Goal: Task Accomplishment & Management: Use online tool/utility

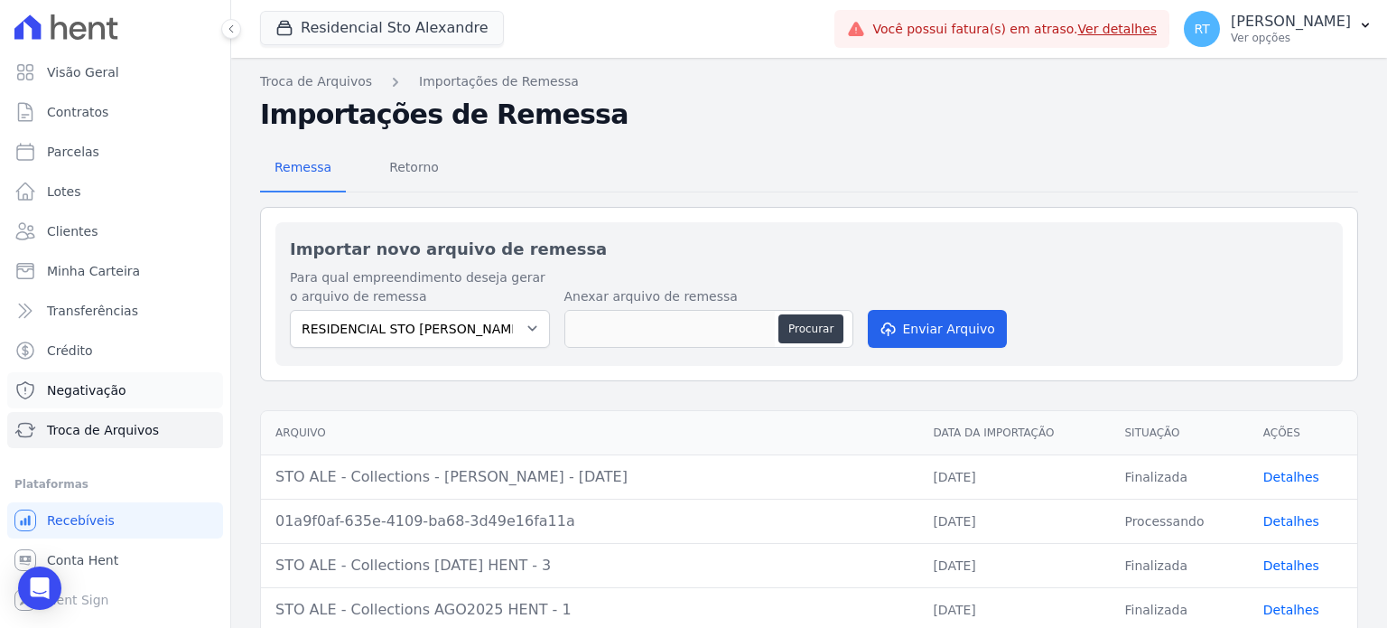
scroll to position [181, 0]
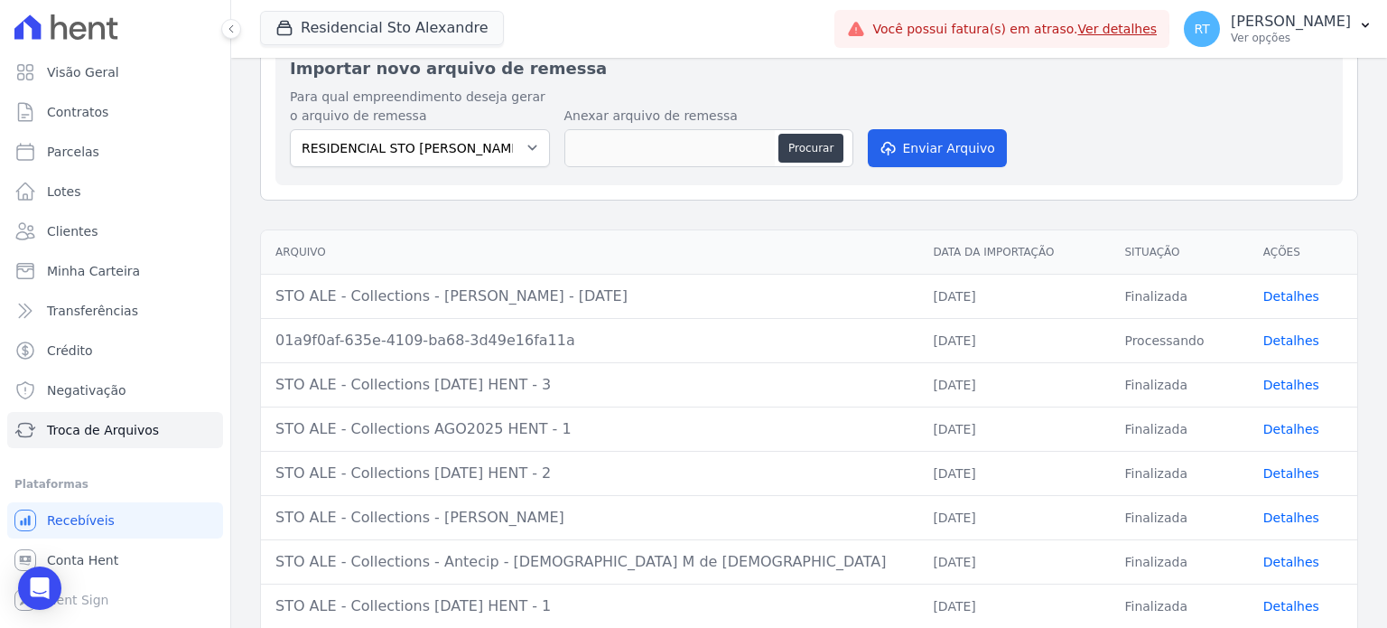
click at [1132, 27] on link "Ver detalhes" at bounding box center [1117, 29] width 79 height 14
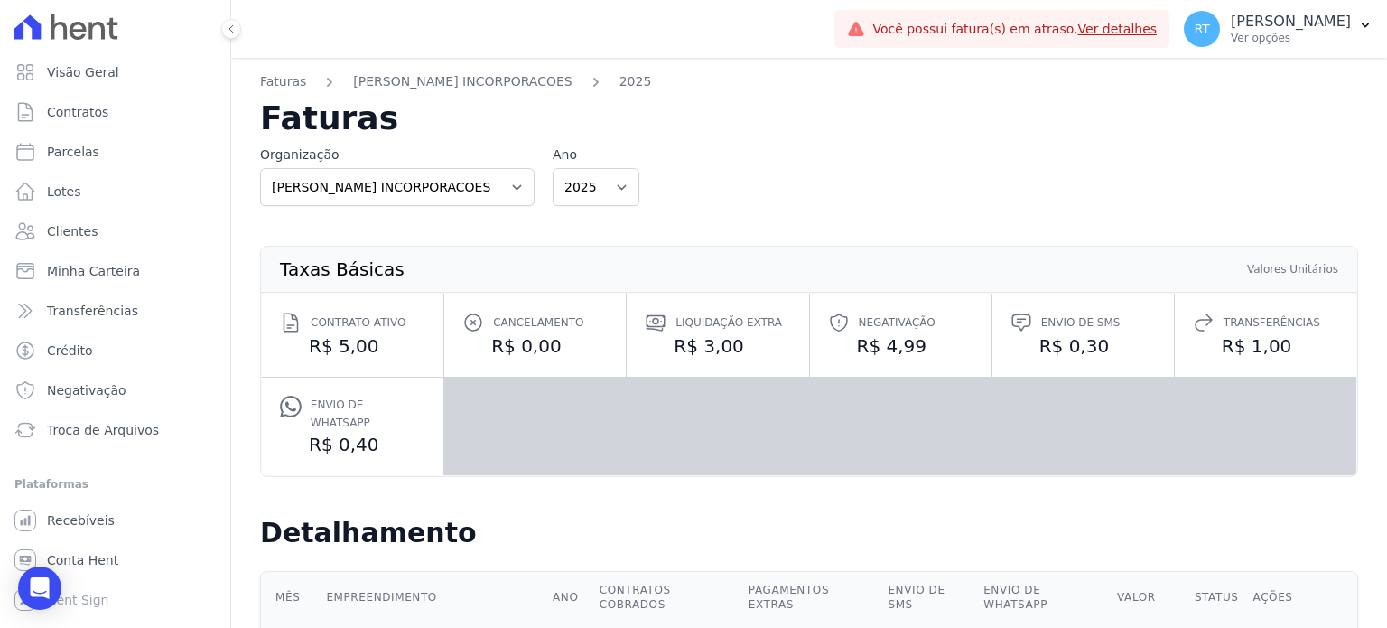
click at [1140, 31] on link "Ver detalhes" at bounding box center [1117, 29] width 79 height 14
click at [107, 434] on span "Troca de Arquivos" at bounding box center [103, 430] width 112 height 18
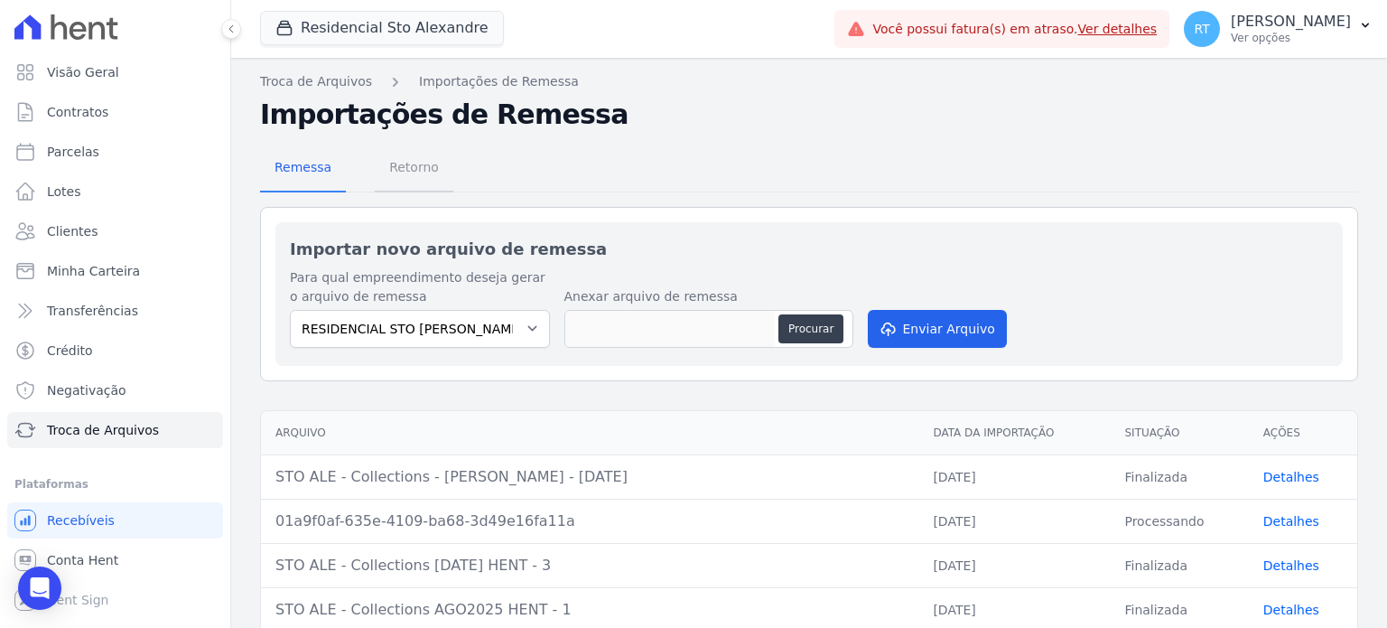
click at [403, 169] on span "Retorno" at bounding box center [413, 167] width 71 height 36
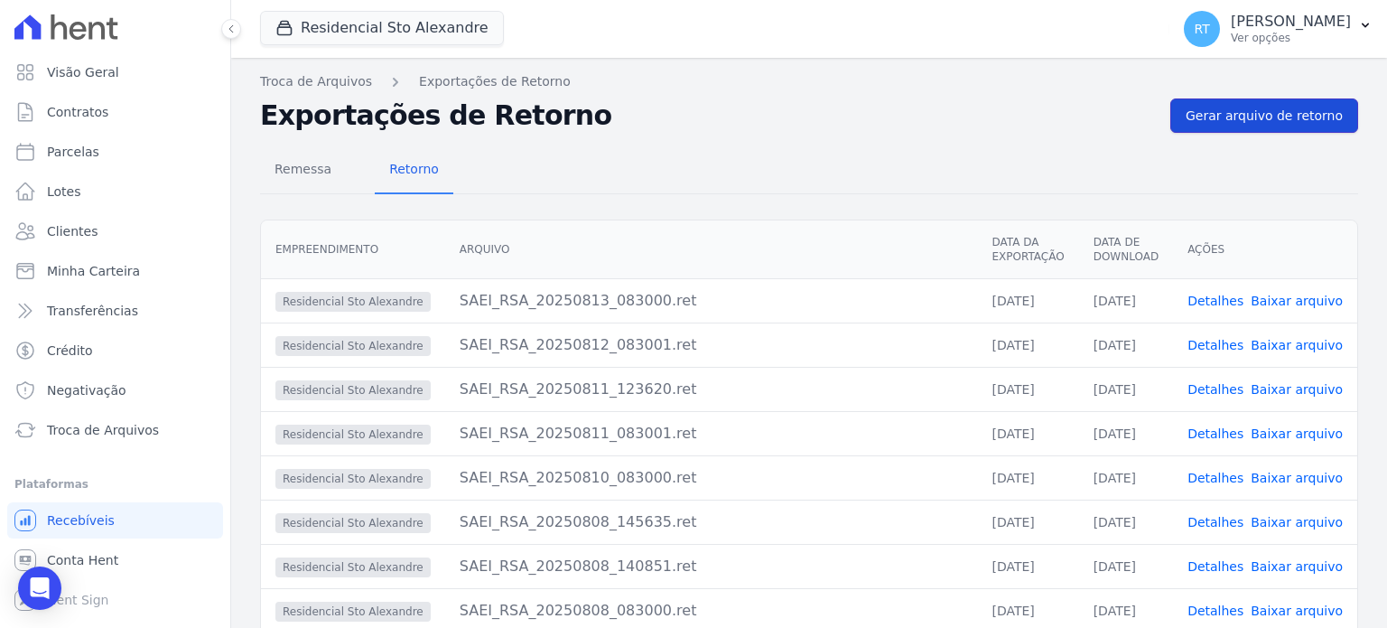
click at [1251, 115] on span "Gerar arquivo de retorno" at bounding box center [1264, 116] width 157 height 18
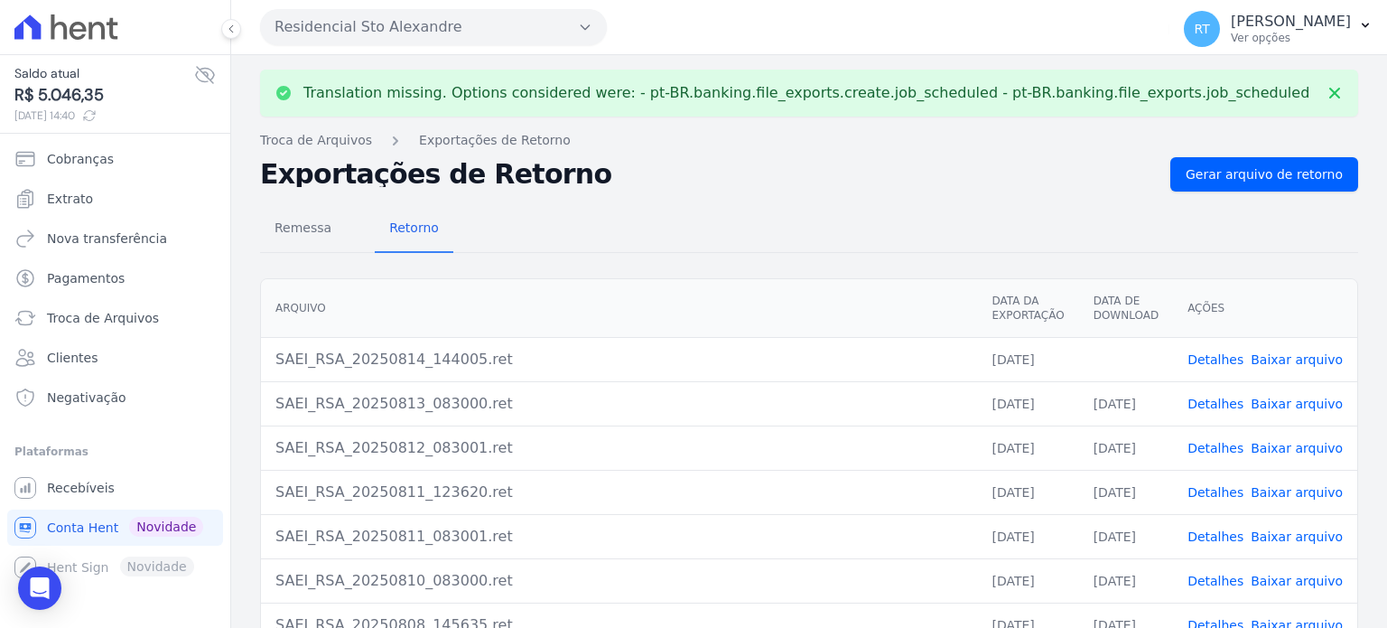
click at [1218, 360] on link "Detalhes" at bounding box center [1216, 359] width 56 height 14
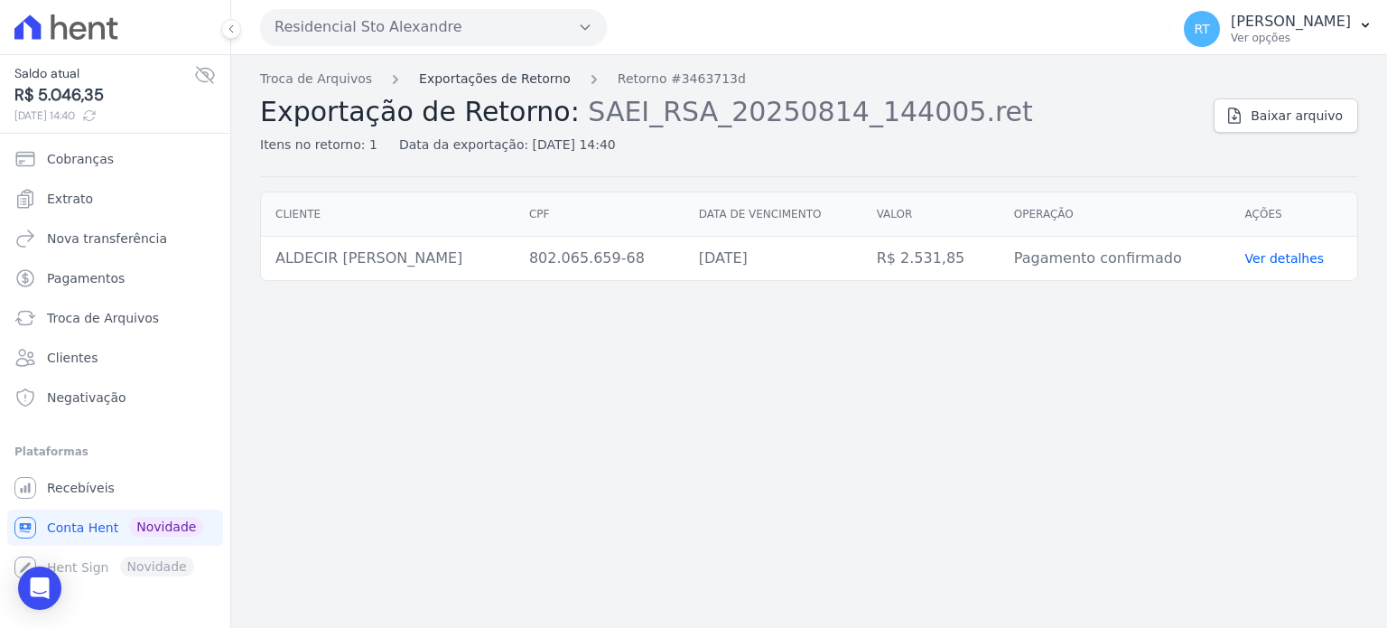
click at [494, 79] on link "Exportações de Retorno" at bounding box center [495, 79] width 152 height 19
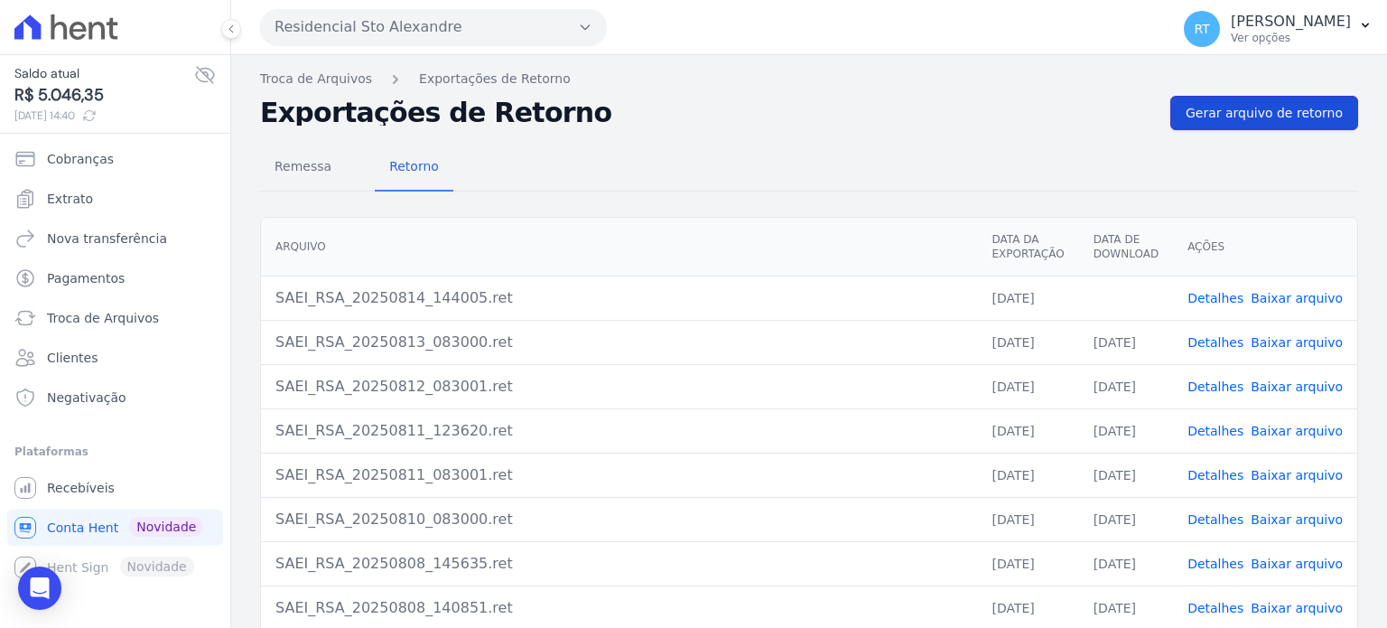
click at [1272, 107] on span "Gerar arquivo de retorno" at bounding box center [1264, 113] width 157 height 18
click at [42, 592] on icon "Open Intercom Messenger" at bounding box center [39, 587] width 23 height 23
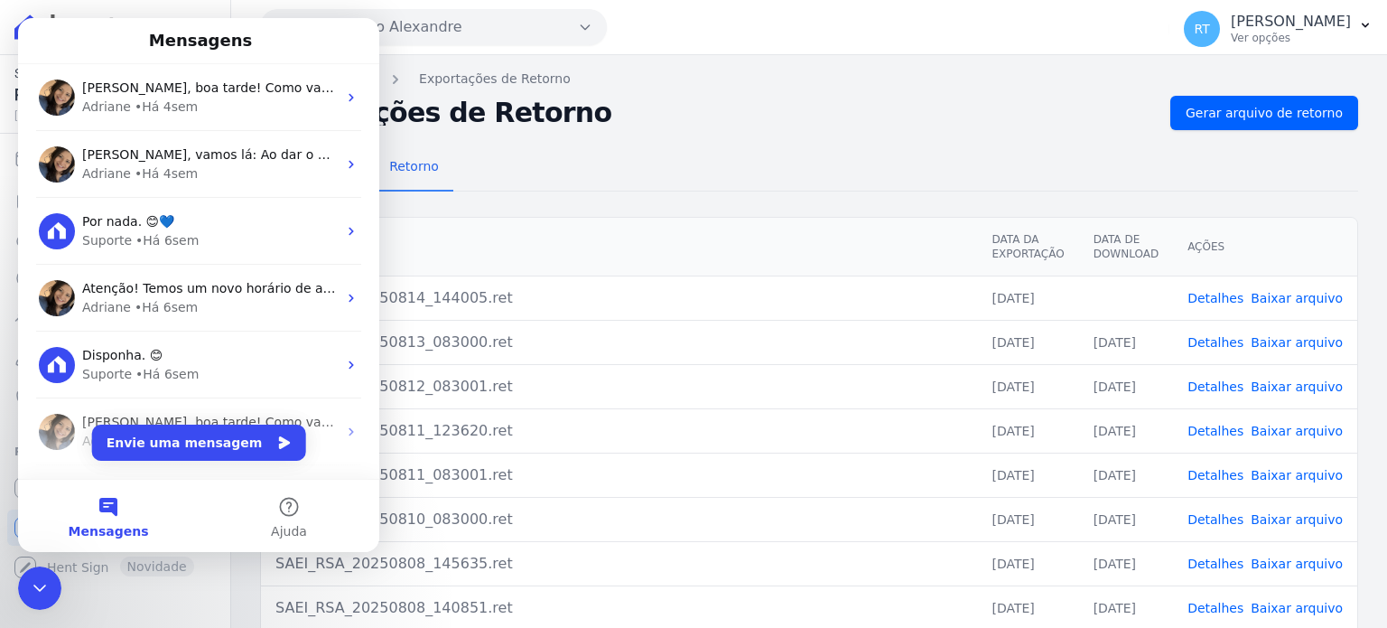
click at [694, 141] on div "Remessa Retorno [GEOGRAPHIC_DATA] Data da Exportação Data de Download Ações SAE…" at bounding box center [809, 456] width 1098 height 653
click at [38, 591] on icon "Encerramento do Messenger da Intercom" at bounding box center [40, 588] width 22 height 22
